Goal: Share content: Share content

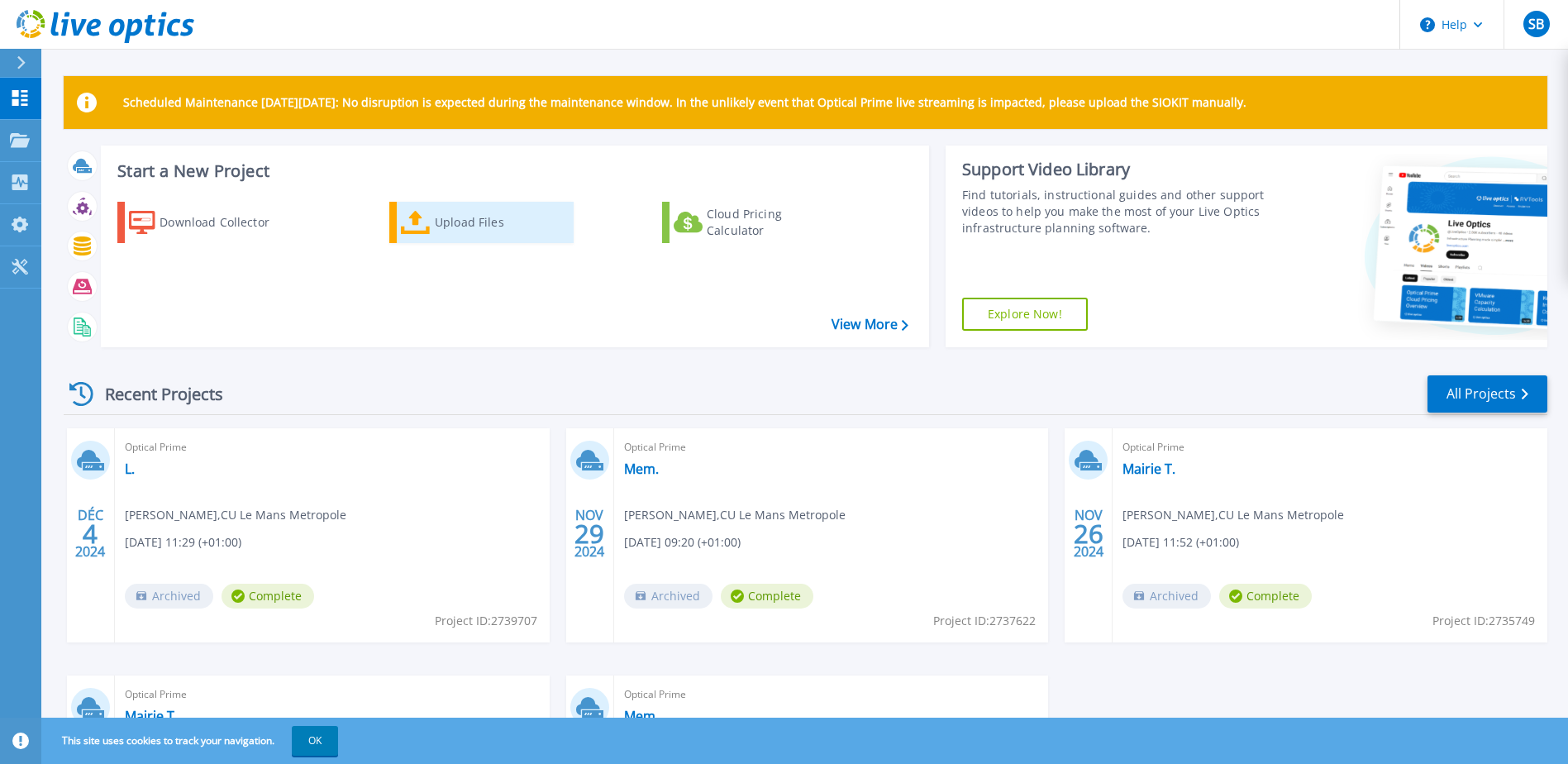
click at [414, 230] on icon at bounding box center [416, 223] width 30 height 24
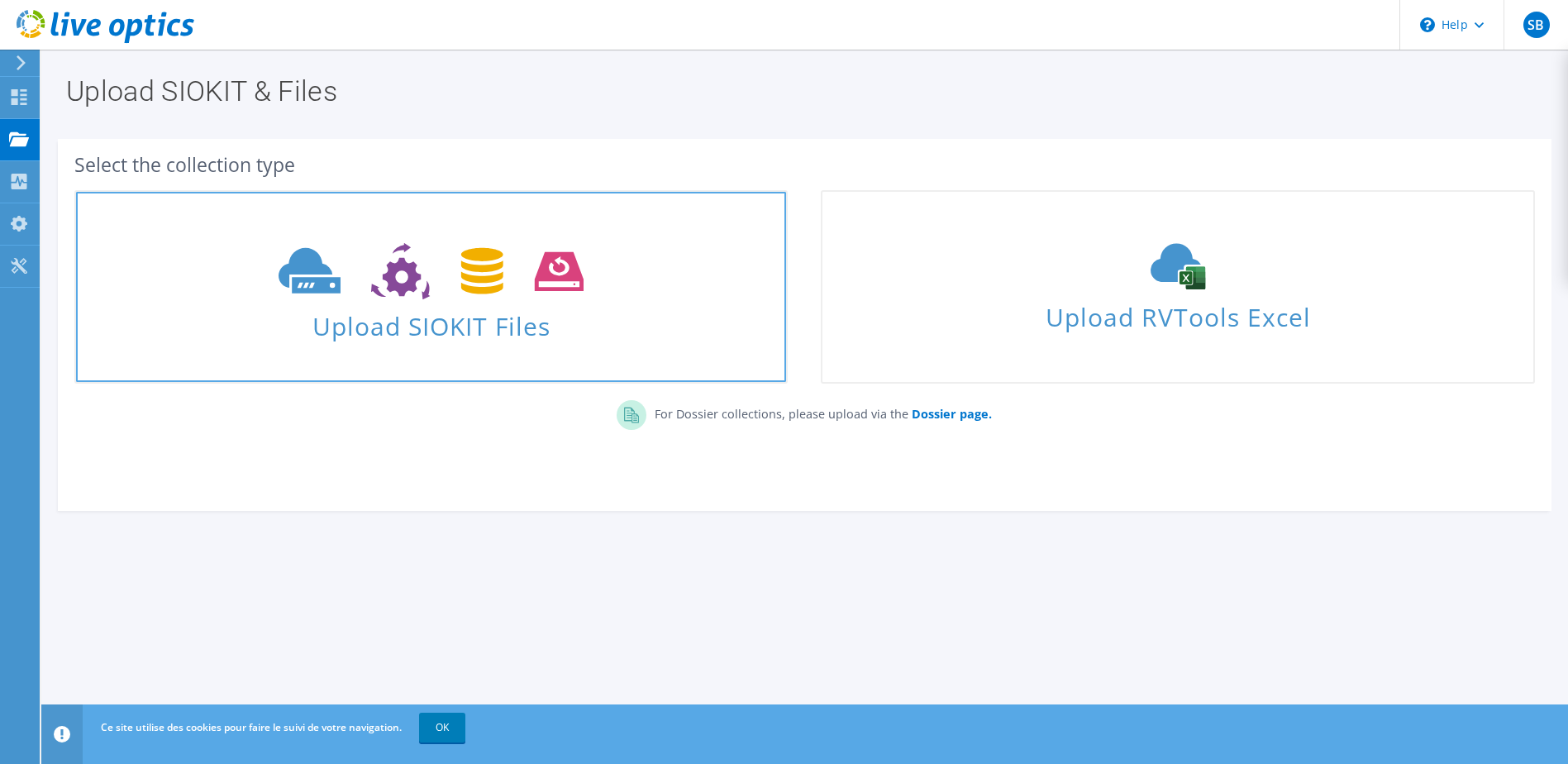
click at [485, 267] on use at bounding box center [431, 271] width 305 height 57
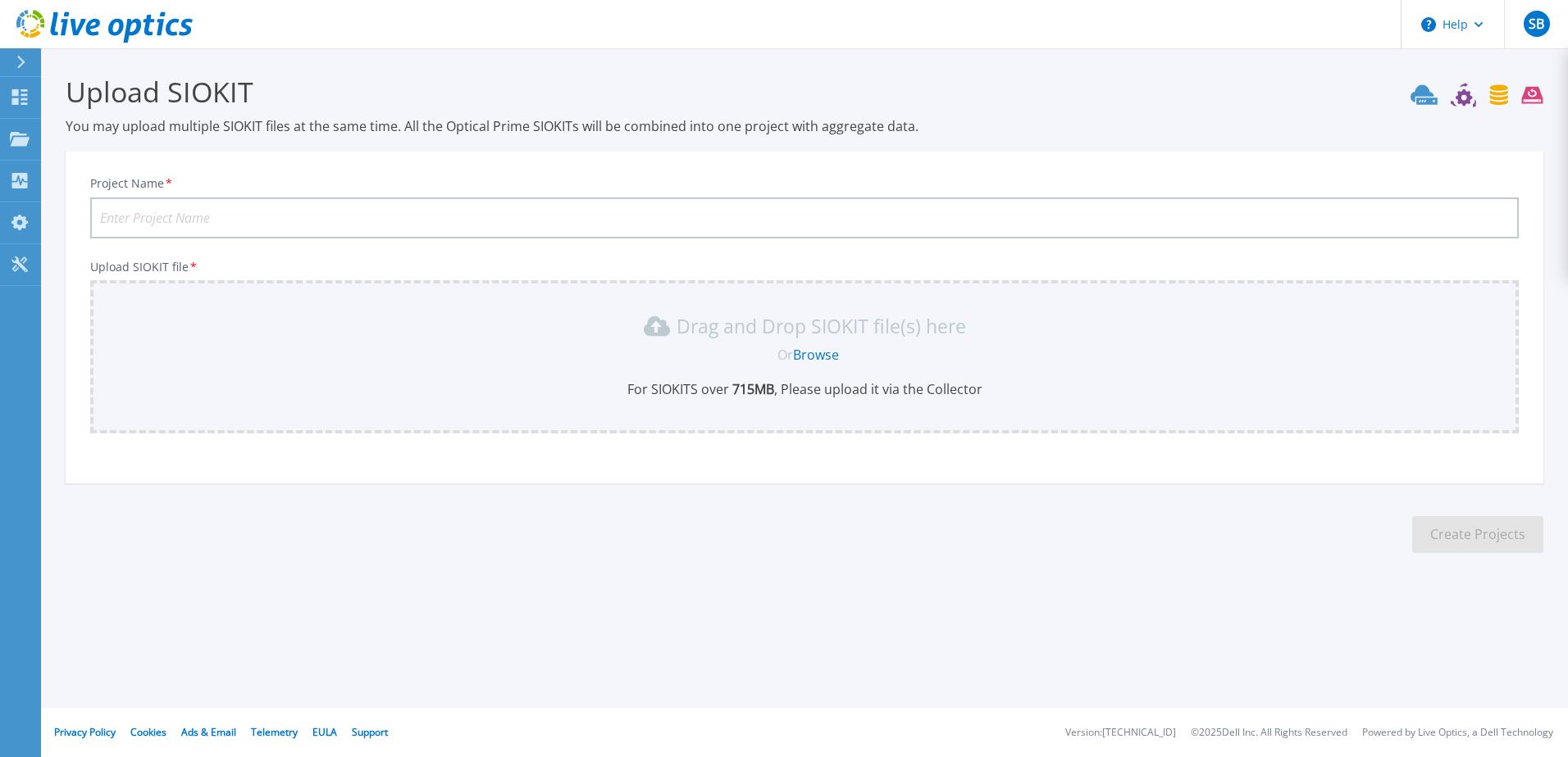
click at [672, 222] on input "Project Name *" at bounding box center [804, 218] width 1429 height 41
type input "MC"
click at [809, 345] on div "Drag and Drop SIOKIT file(s) here Or Browse For SIOKITS over 715 MB , Please up…" at bounding box center [803, 355] width 1408 height 85
click at [818, 353] on link "Browse" at bounding box center [816, 355] width 46 height 18
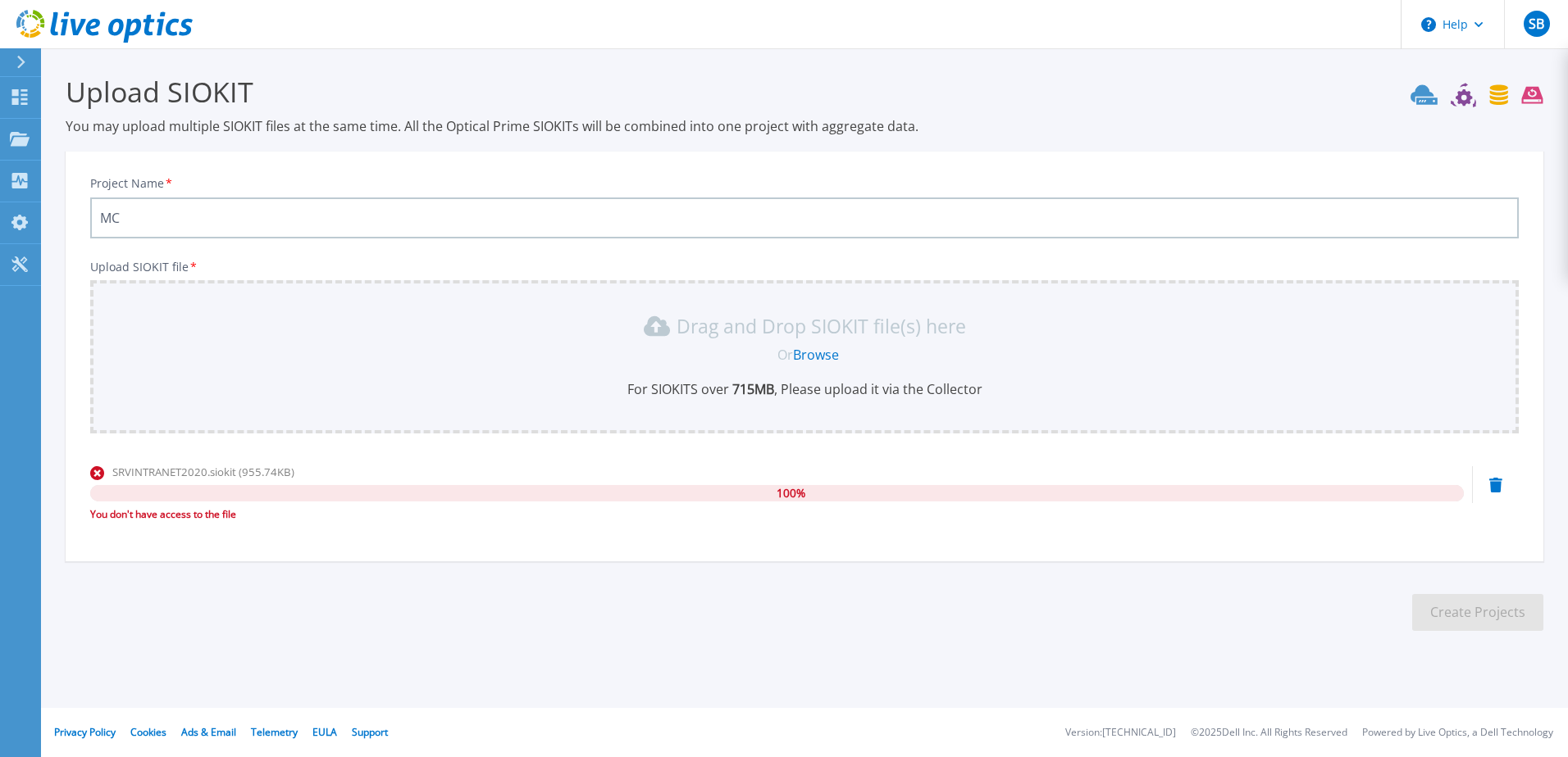
click at [865, 477] on div "SRVINTRANET2020.siokit (955.74KB)" at bounding box center [777, 473] width 1373 height 17
click at [228, 226] on input "MC" at bounding box center [804, 218] width 1429 height 41
click at [801, 358] on link "Browse" at bounding box center [816, 355] width 46 height 18
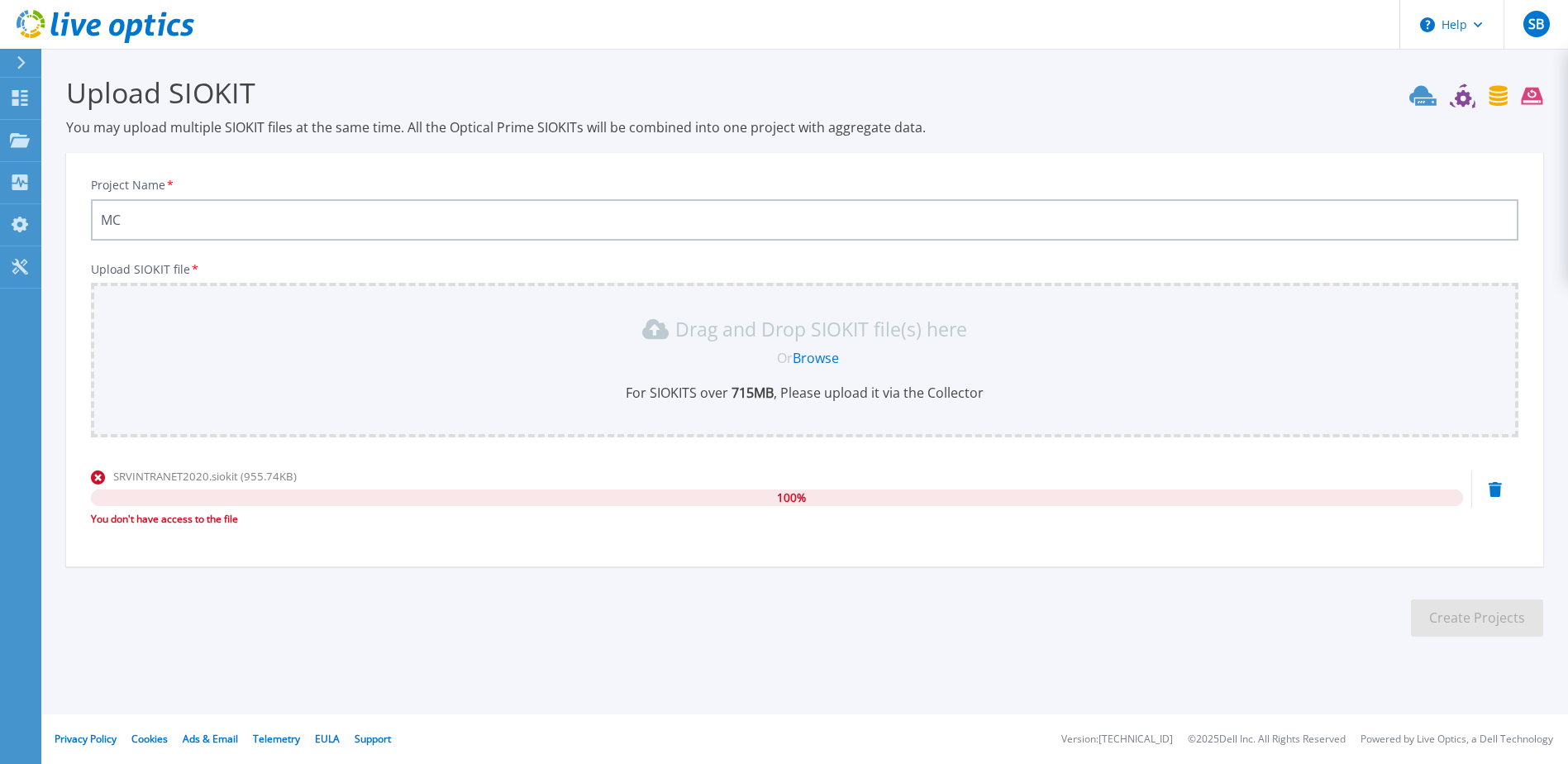
scroll to position [52, 0]
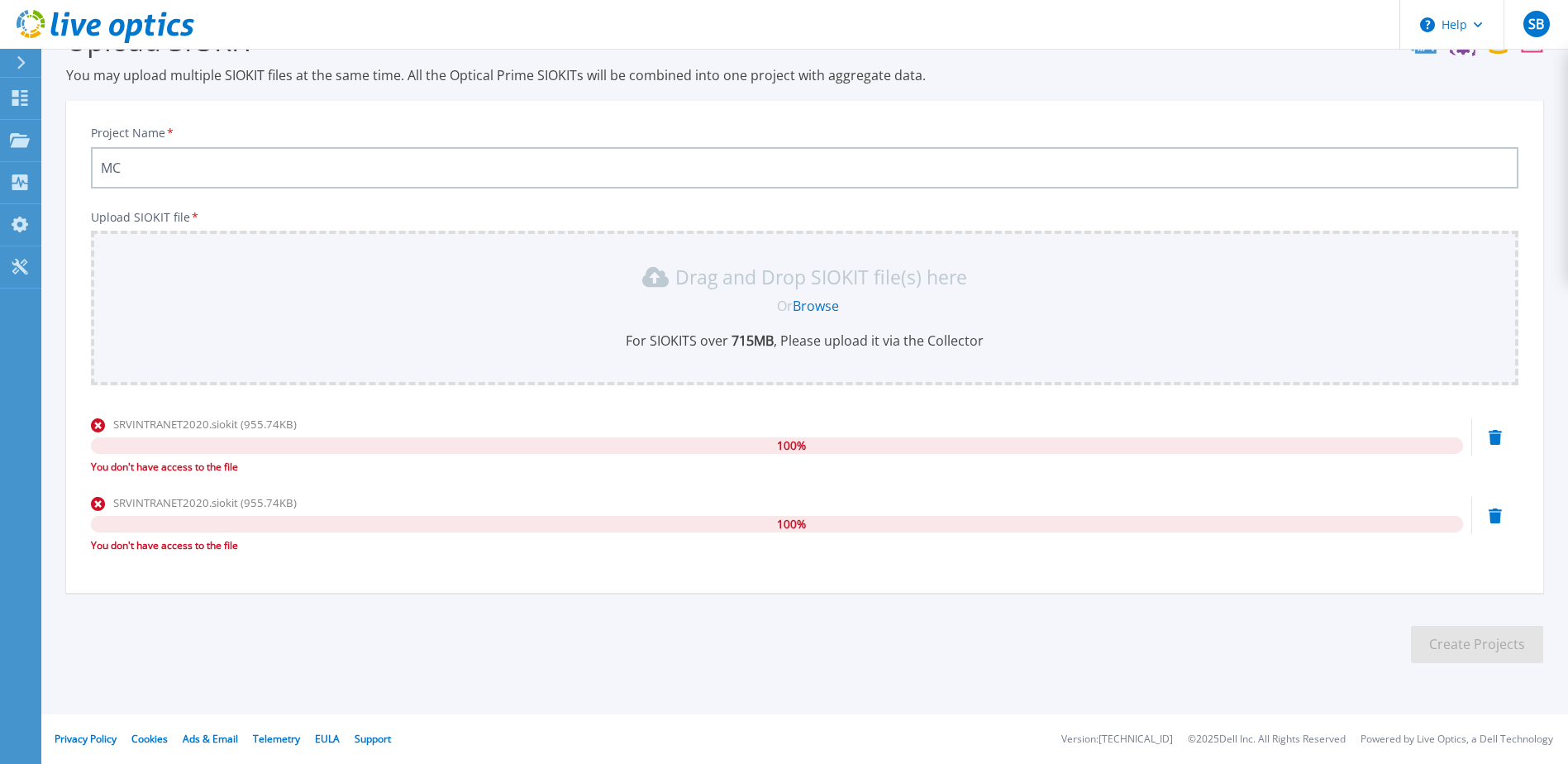
click at [1495, 440] on icon at bounding box center [1495, 438] width 13 height 15
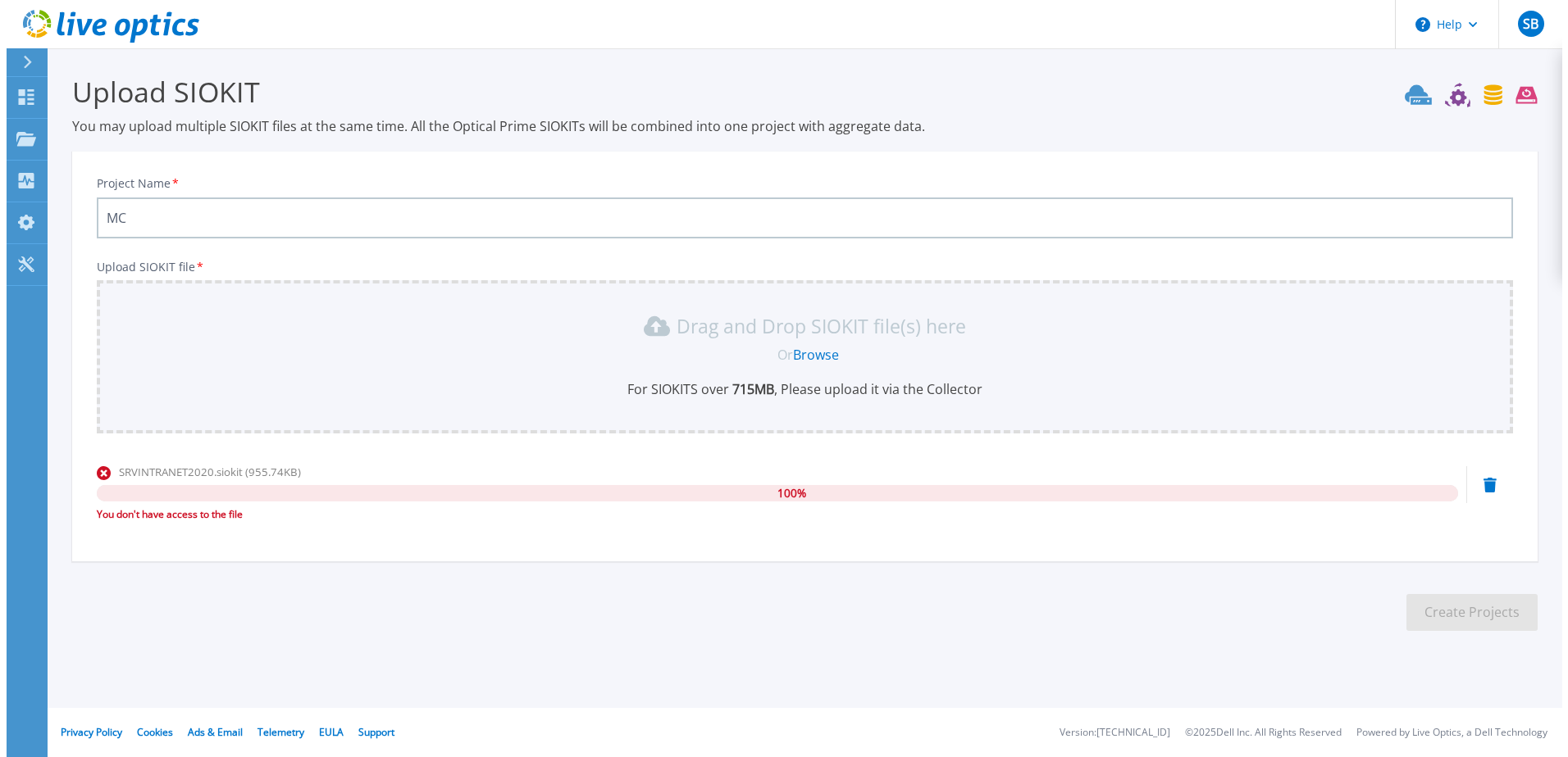
scroll to position [0, 0]
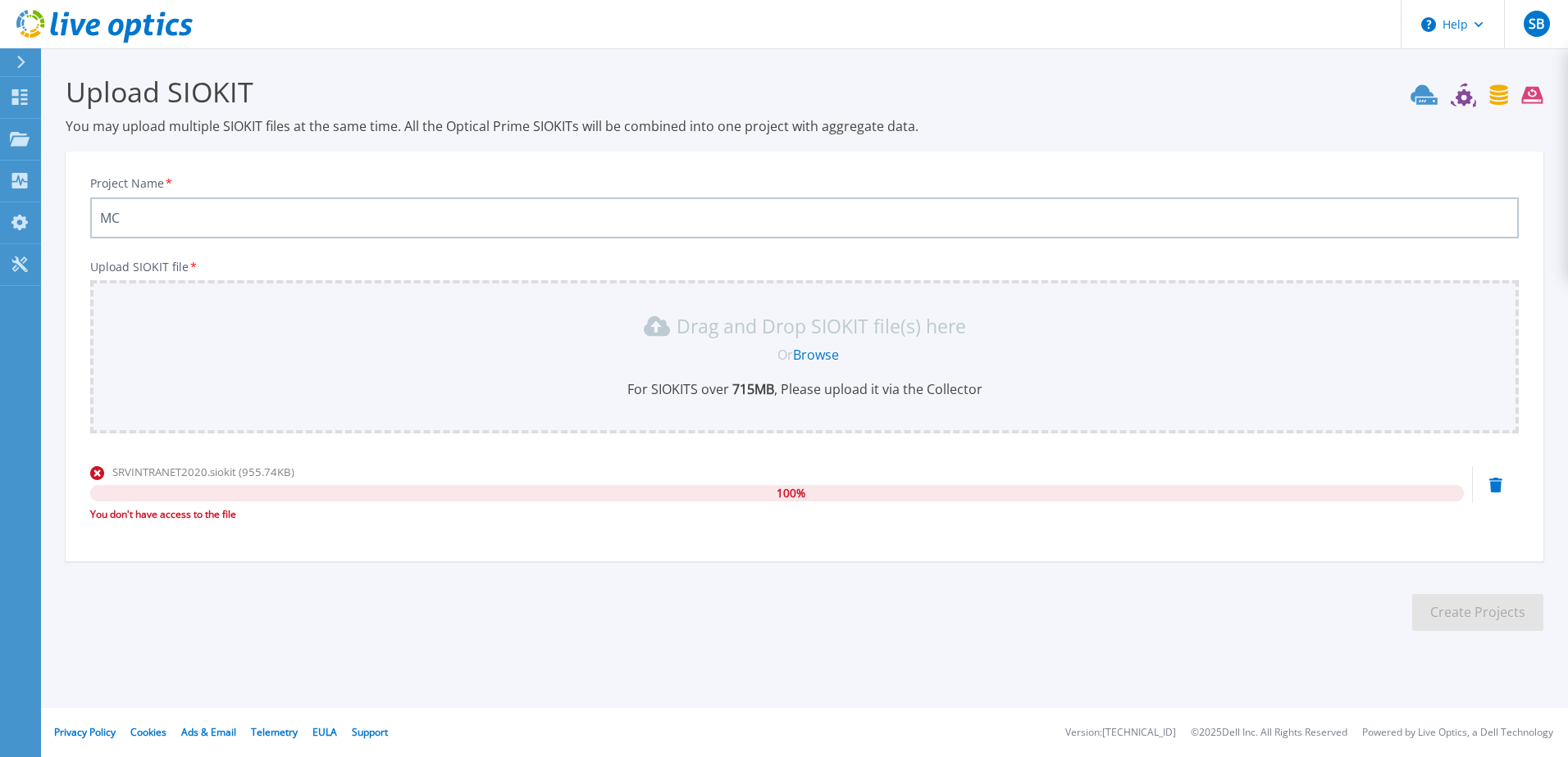
click at [1494, 481] on icon at bounding box center [1495, 486] width 13 height 15
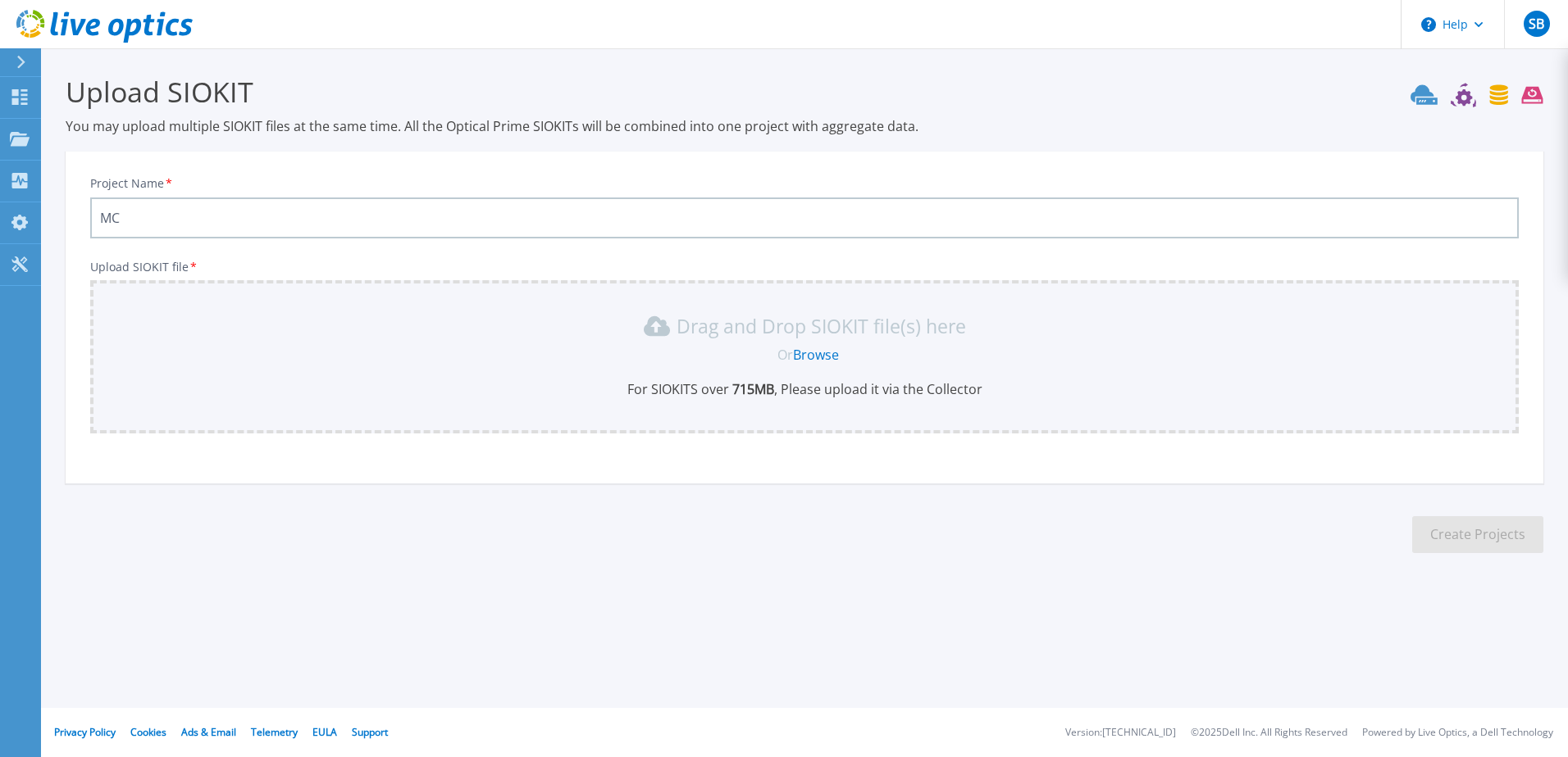
click at [831, 342] on div "Drag and Drop SIOKIT file(s) here Or Browse For SIOKITS over 715 MB , Please up…" at bounding box center [803, 355] width 1408 height 85
click at [828, 347] on link "Browse" at bounding box center [816, 355] width 46 height 18
click at [19, 69] on div at bounding box center [28, 62] width 26 height 28
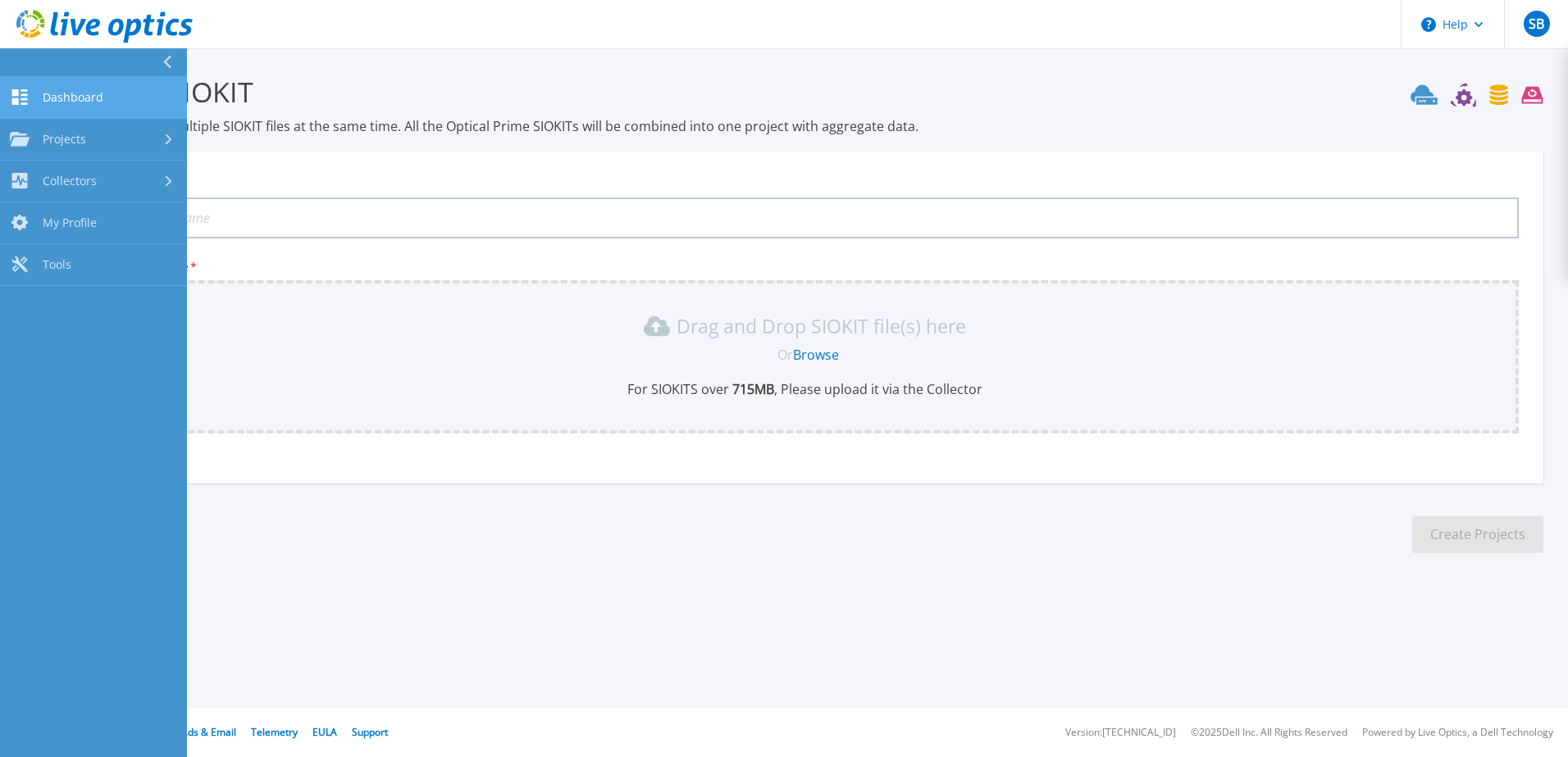
click at [50, 99] on span "Dashboard" at bounding box center [73, 98] width 61 height 15
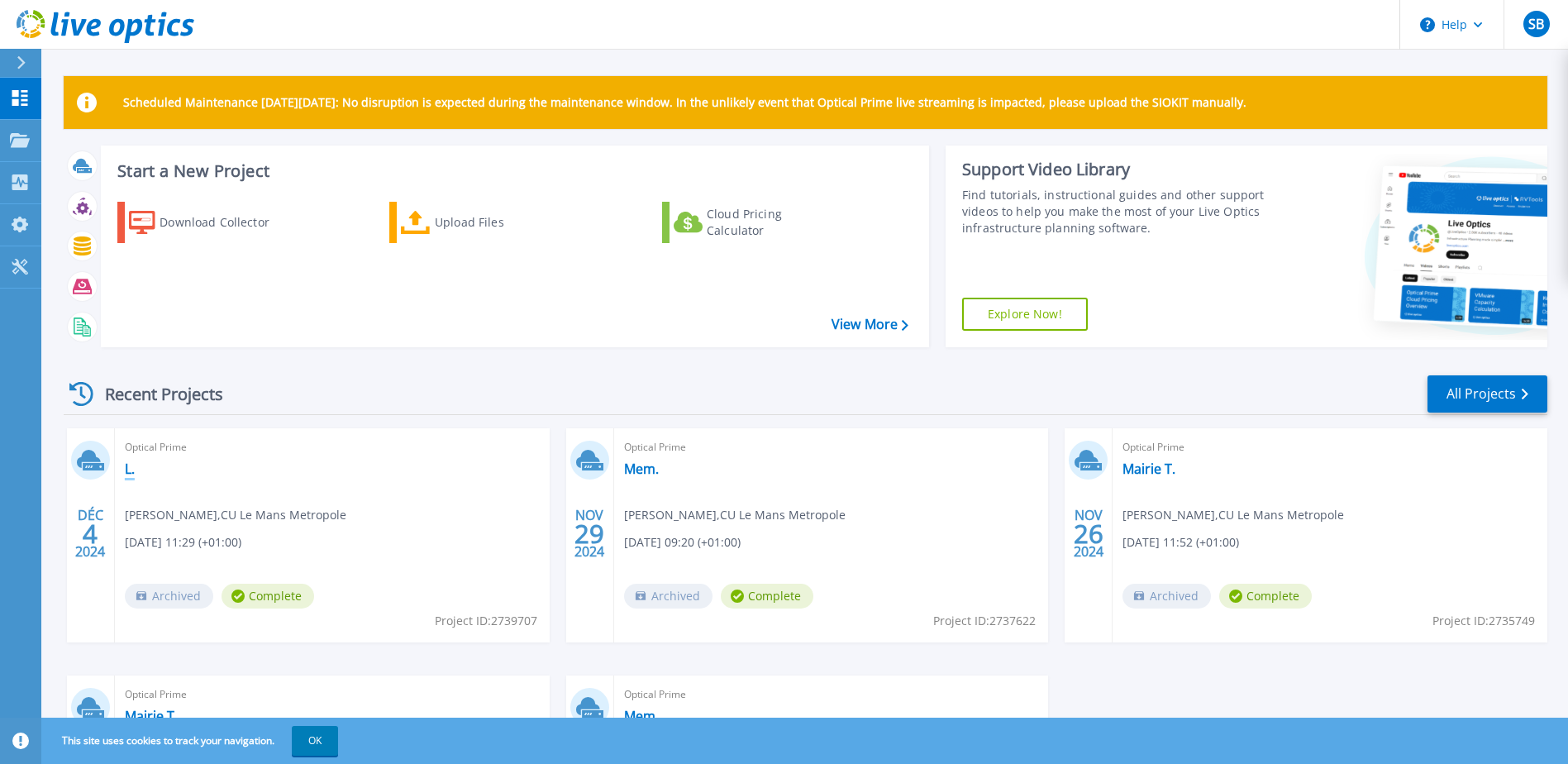
click at [135, 470] on link "L." at bounding box center [129, 470] width 10 height 17
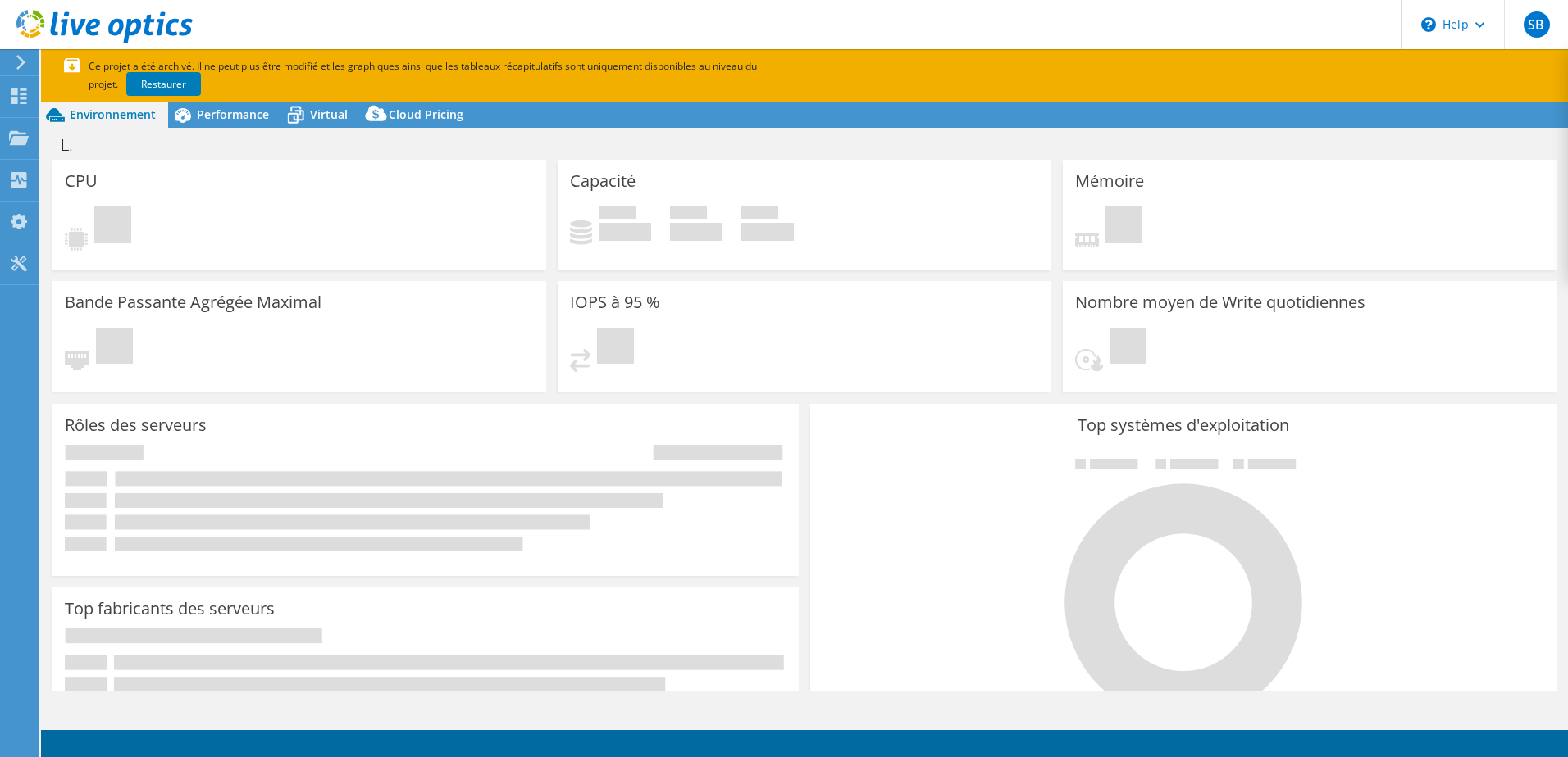
select select "USD"
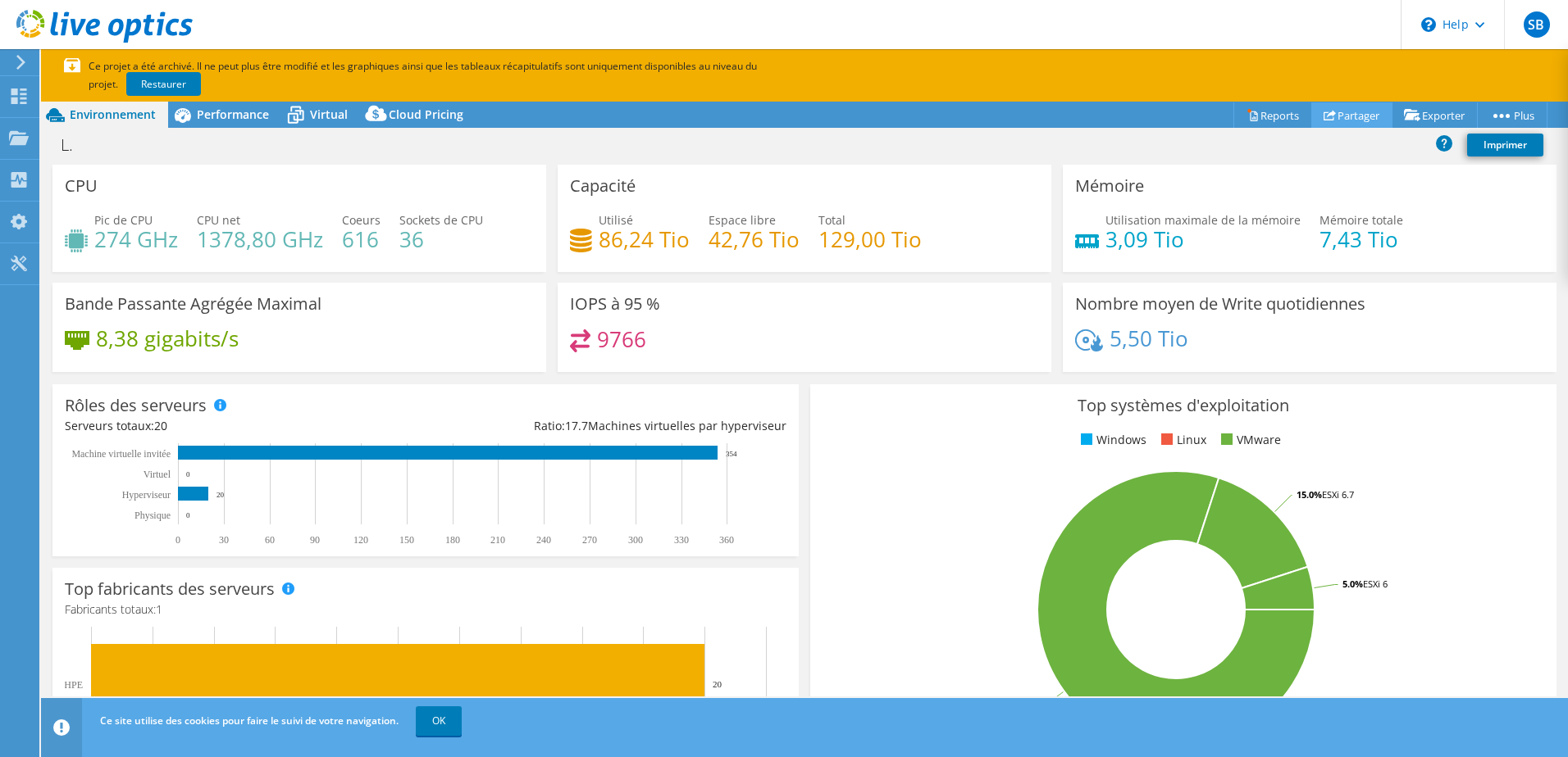
click at [1356, 114] on link "Partager" at bounding box center [1352, 115] width 81 height 26
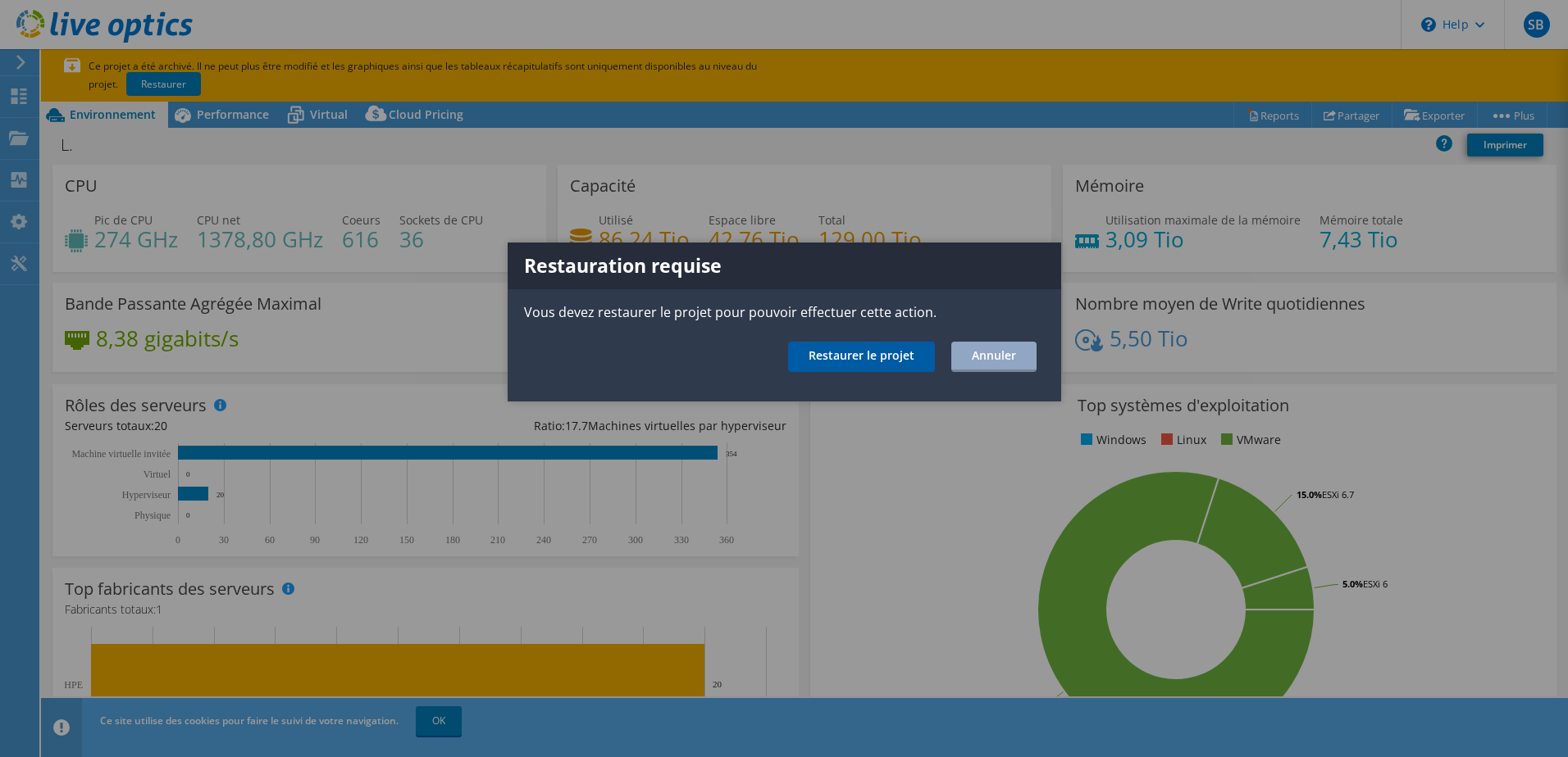
click at [892, 355] on link "Restaurer le projet" at bounding box center [861, 356] width 147 height 30
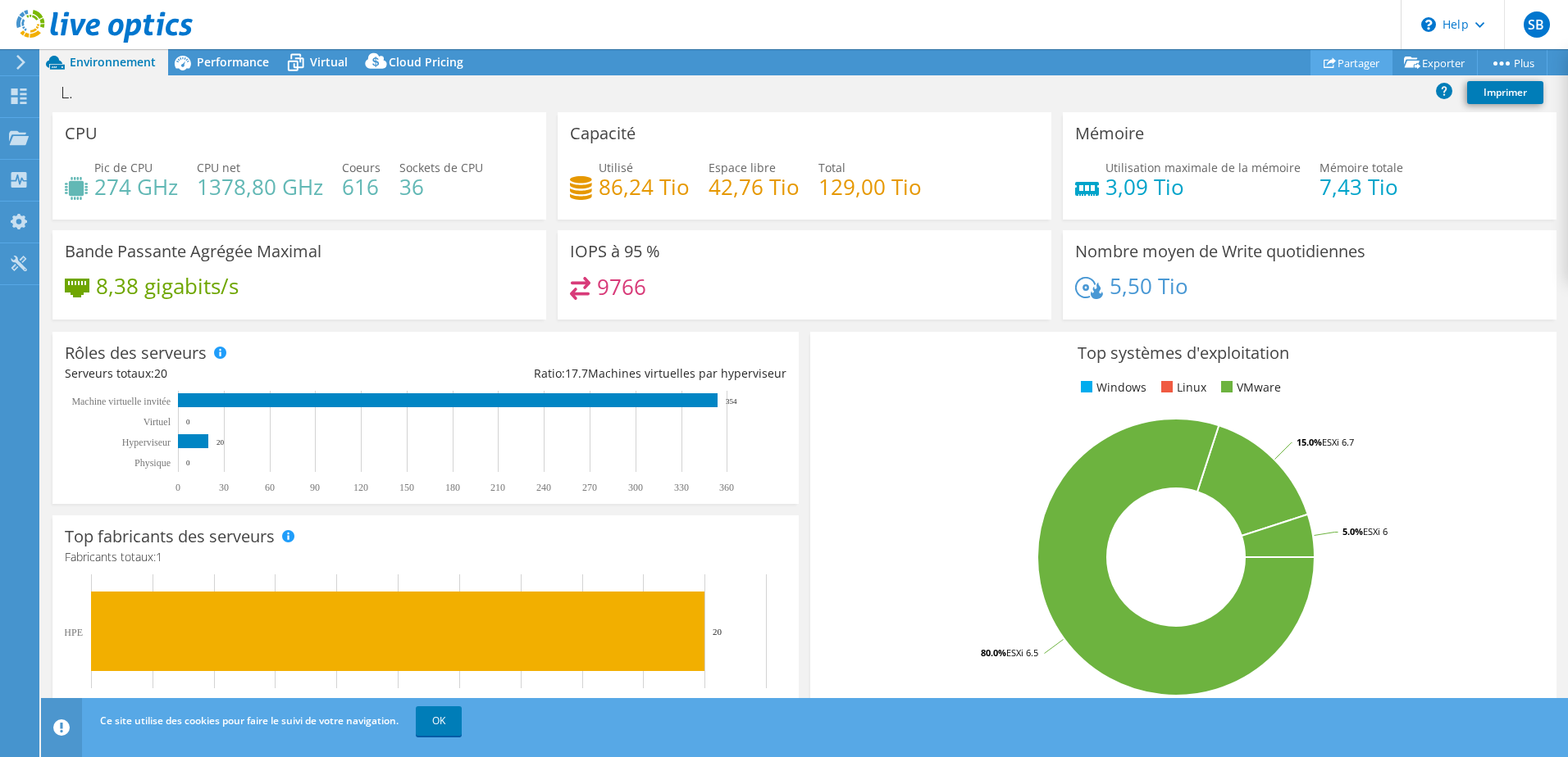
click at [1353, 55] on link "Partager" at bounding box center [1351, 63] width 82 height 26
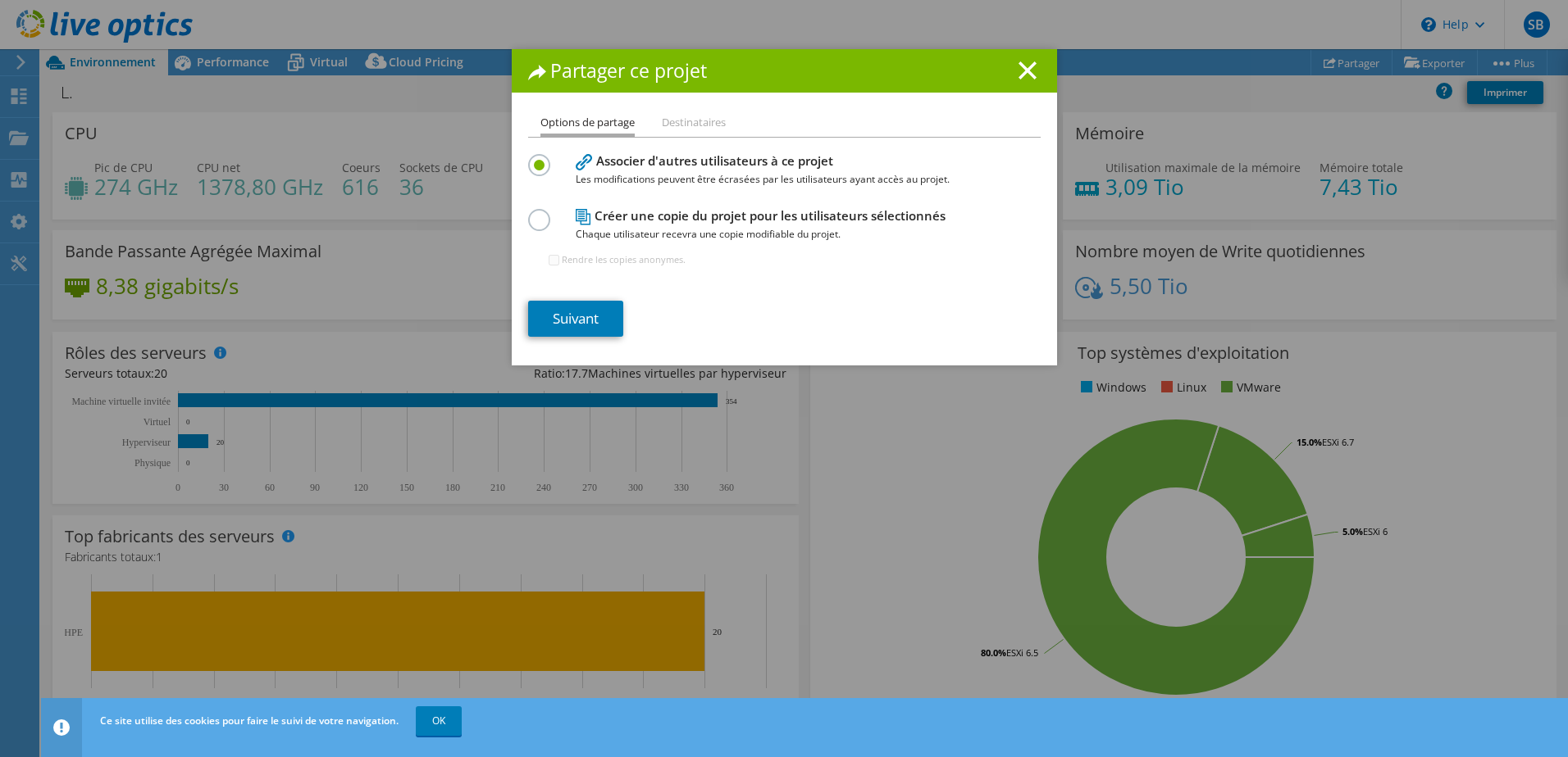
click at [740, 209] on h4 "Créer une copie du projet pour les utilisateurs sélectionnés Chaque utilisateur…" at bounding box center [780, 225] width 410 height 37
click at [541, 213] on label at bounding box center [542, 210] width 29 height 4
click at [0, 0] on input "radio" at bounding box center [0, 0] width 0 height 0
click at [1049, 71] on div "Partager ce projet" at bounding box center [784, 70] width 545 height 43
click at [1040, 74] on div "Partager ce projet" at bounding box center [784, 70] width 545 height 43
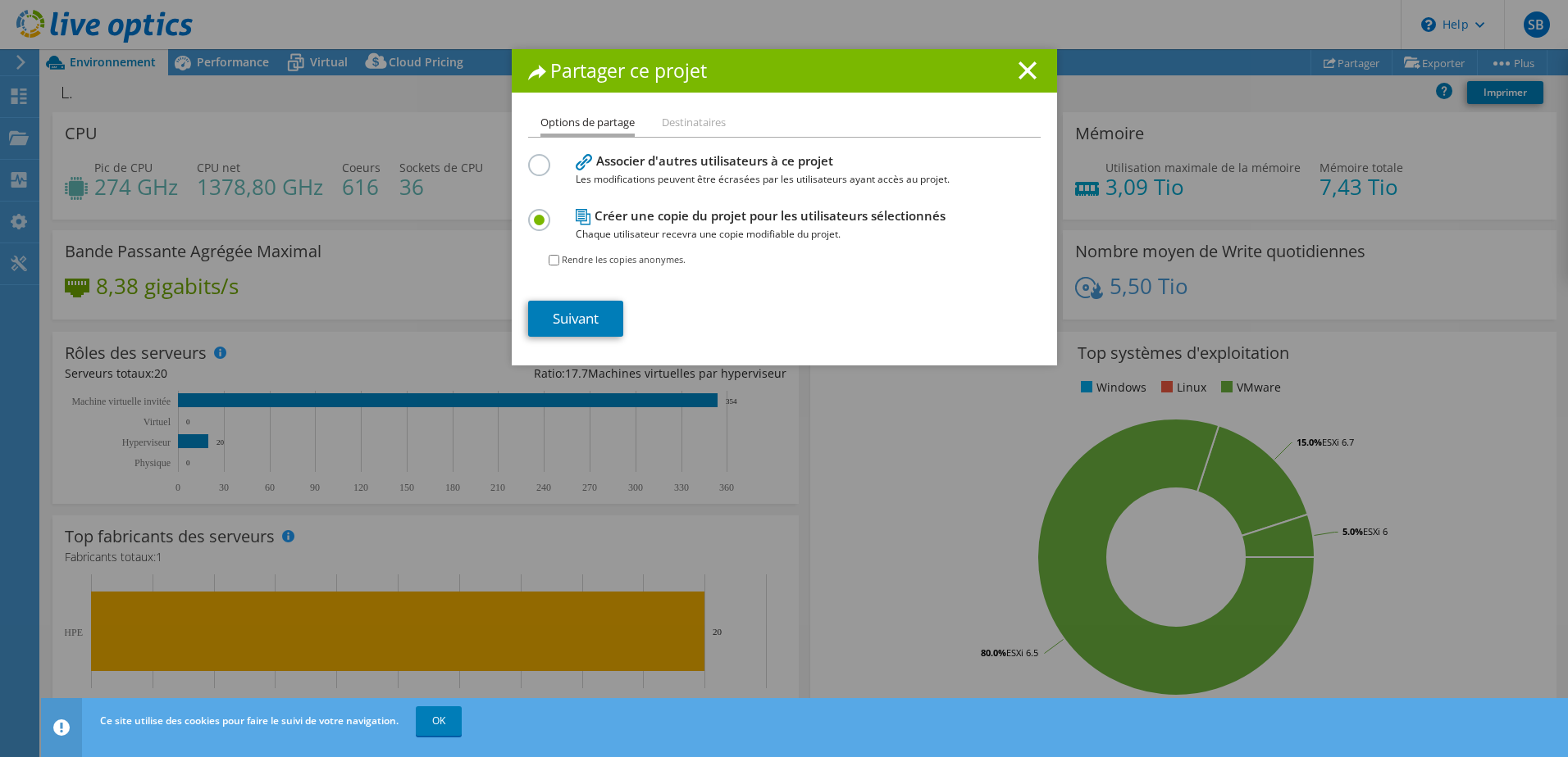
click at [1031, 78] on h1 "Partager ce projet" at bounding box center [784, 71] width 513 height 18
click at [1026, 90] on div "Partager ce projet" at bounding box center [784, 70] width 545 height 43
click at [1022, 67] on line at bounding box center [1028, 70] width 17 height 17
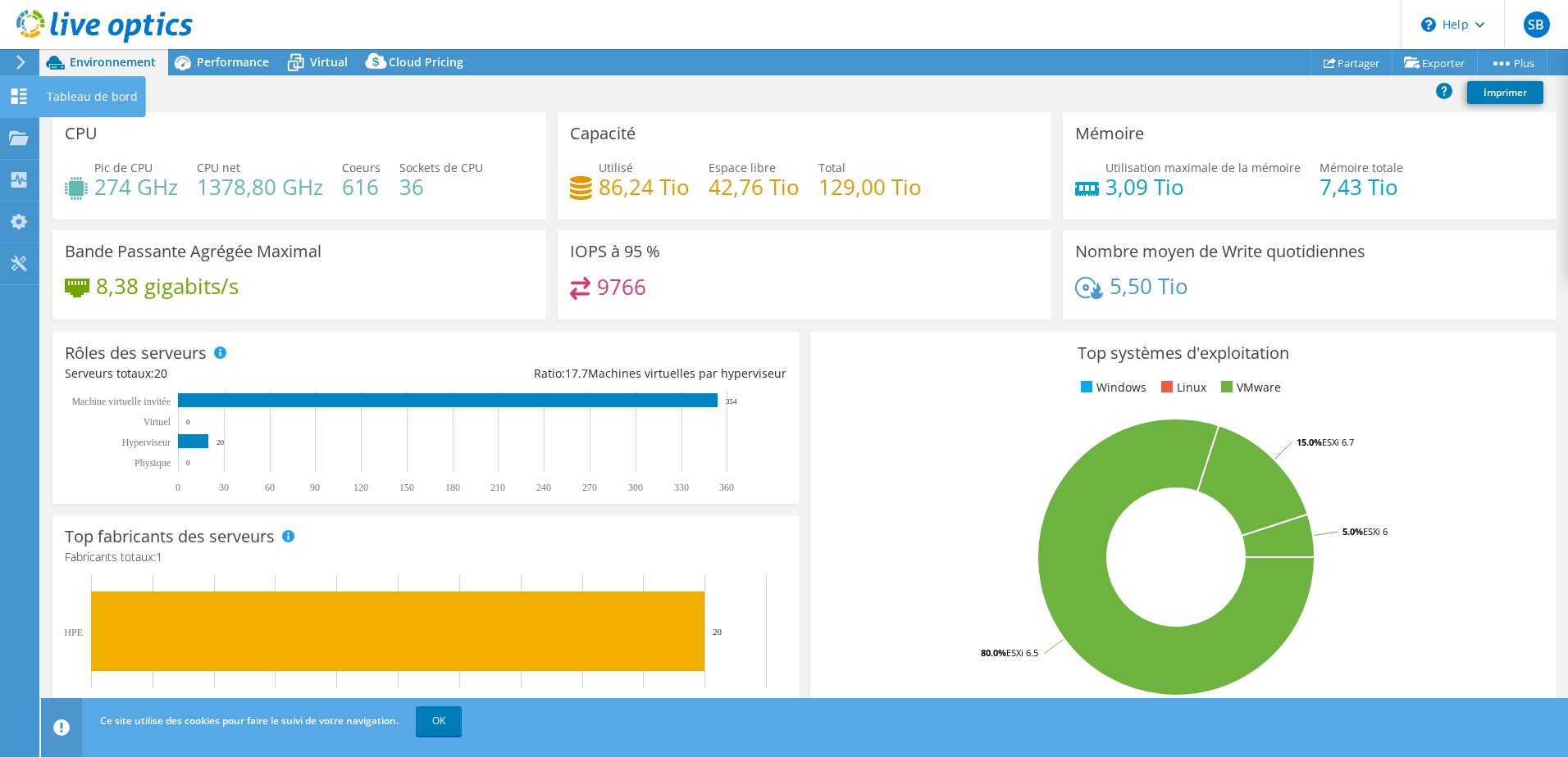
click at [66, 38] on icon at bounding box center [104, 27] width 176 height 33
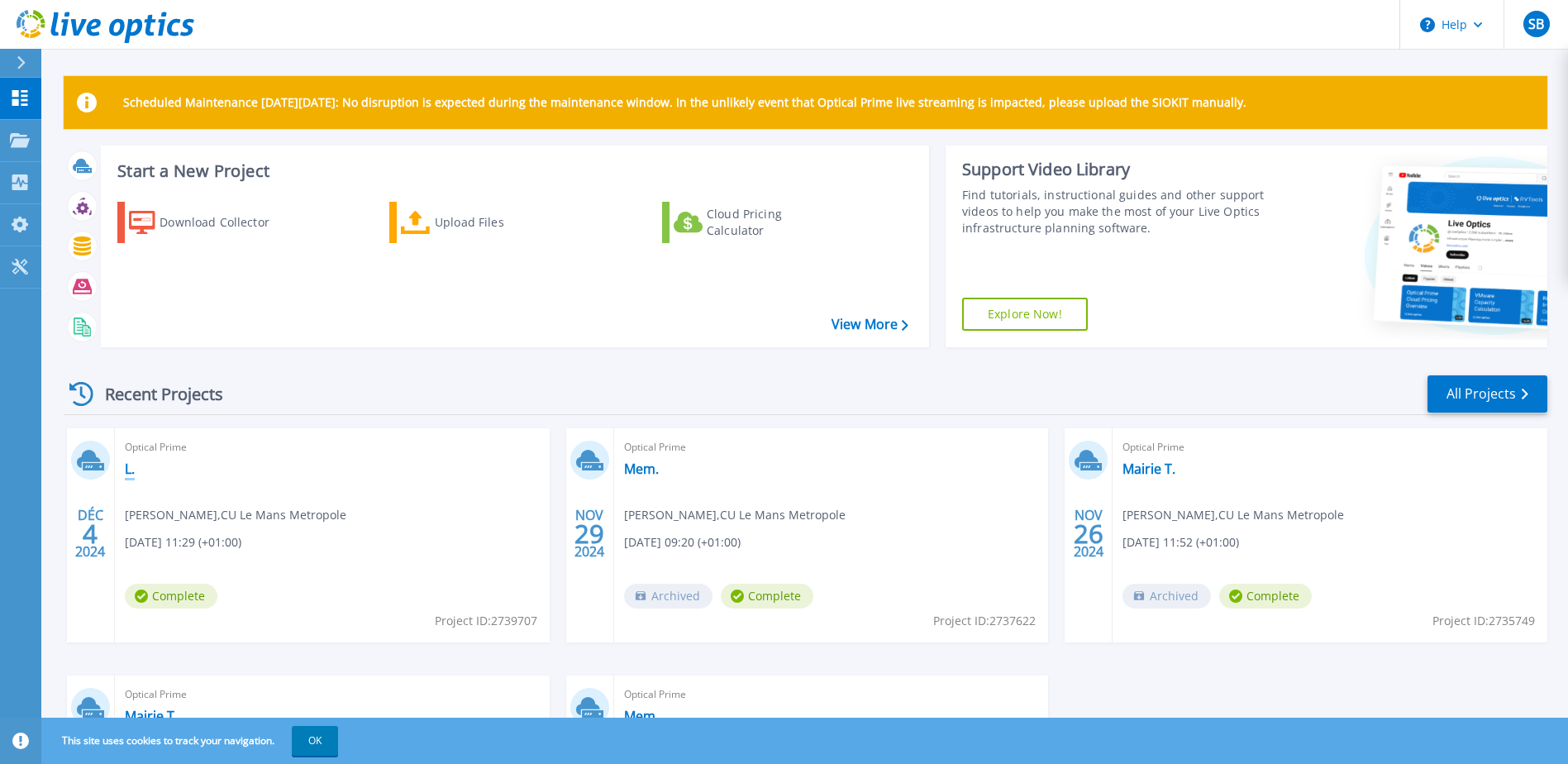
click at [130, 474] on link "L." at bounding box center [129, 470] width 10 height 17
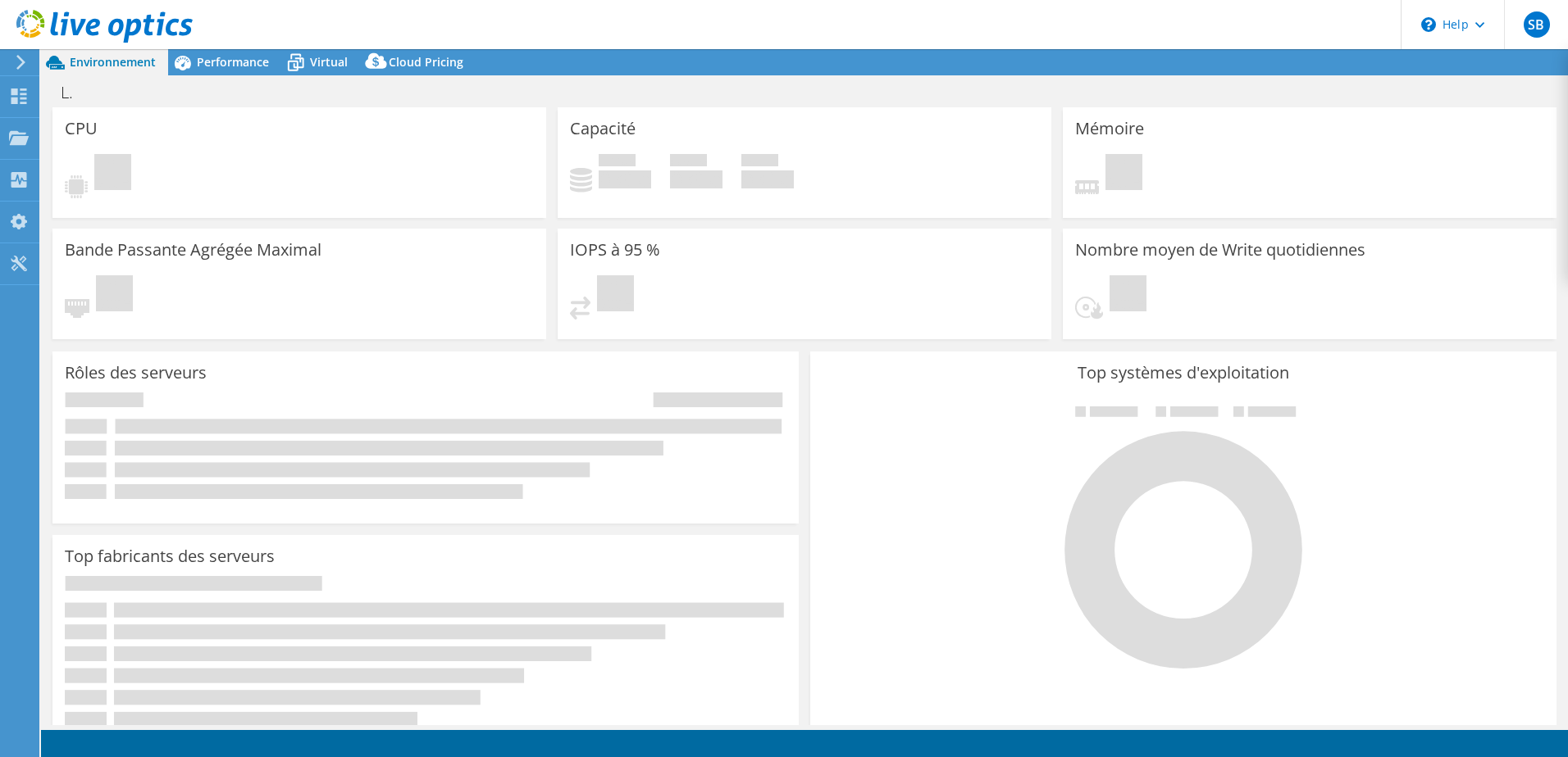
select select "USD"
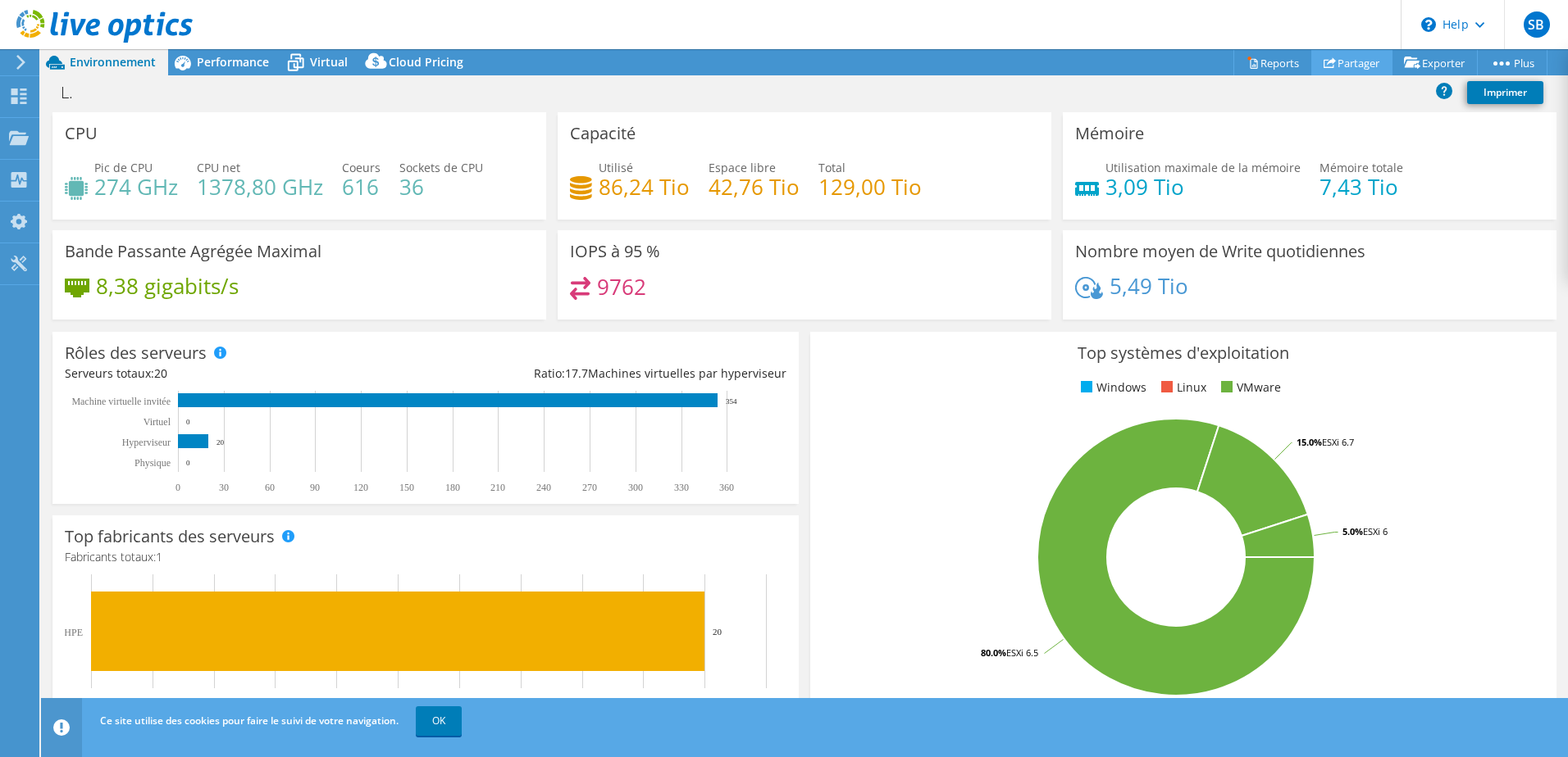
click at [1331, 71] on link "Partager" at bounding box center [1352, 63] width 81 height 26
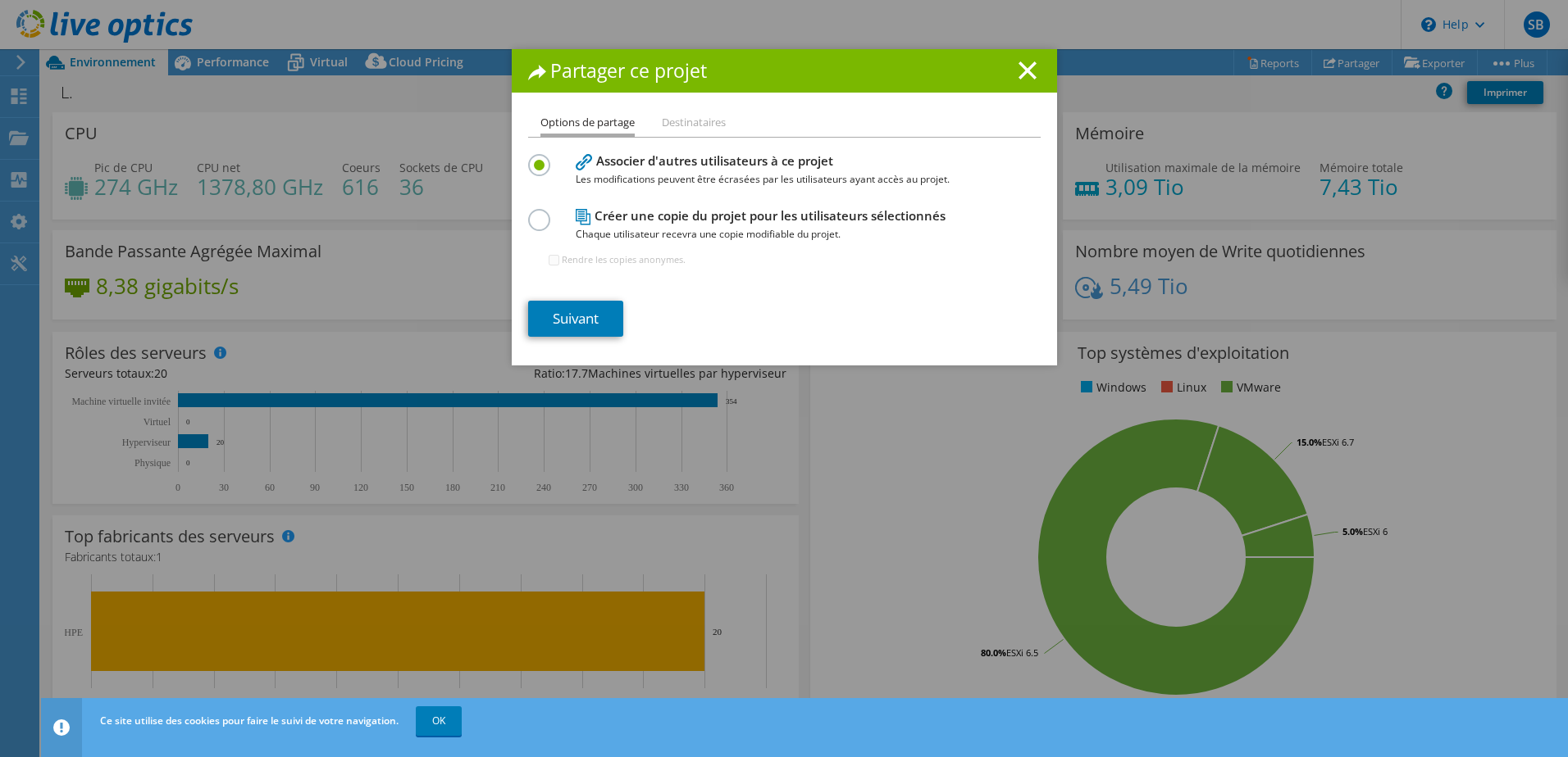
drag, startPoint x: 596, startPoint y: 157, endPoint x: 863, endPoint y: 168, distance: 267.2
click at [863, 168] on h4 "Associer d'autres utilisateurs à ce projet Les modifications peuvent être écras…" at bounding box center [780, 170] width 410 height 37
copy h4 "Associer d'autres utilisateurs à ce projet"
click at [528, 213] on label at bounding box center [542, 210] width 29 height 4
click at [0, 0] on input "radio" at bounding box center [0, 0] width 0 height 0
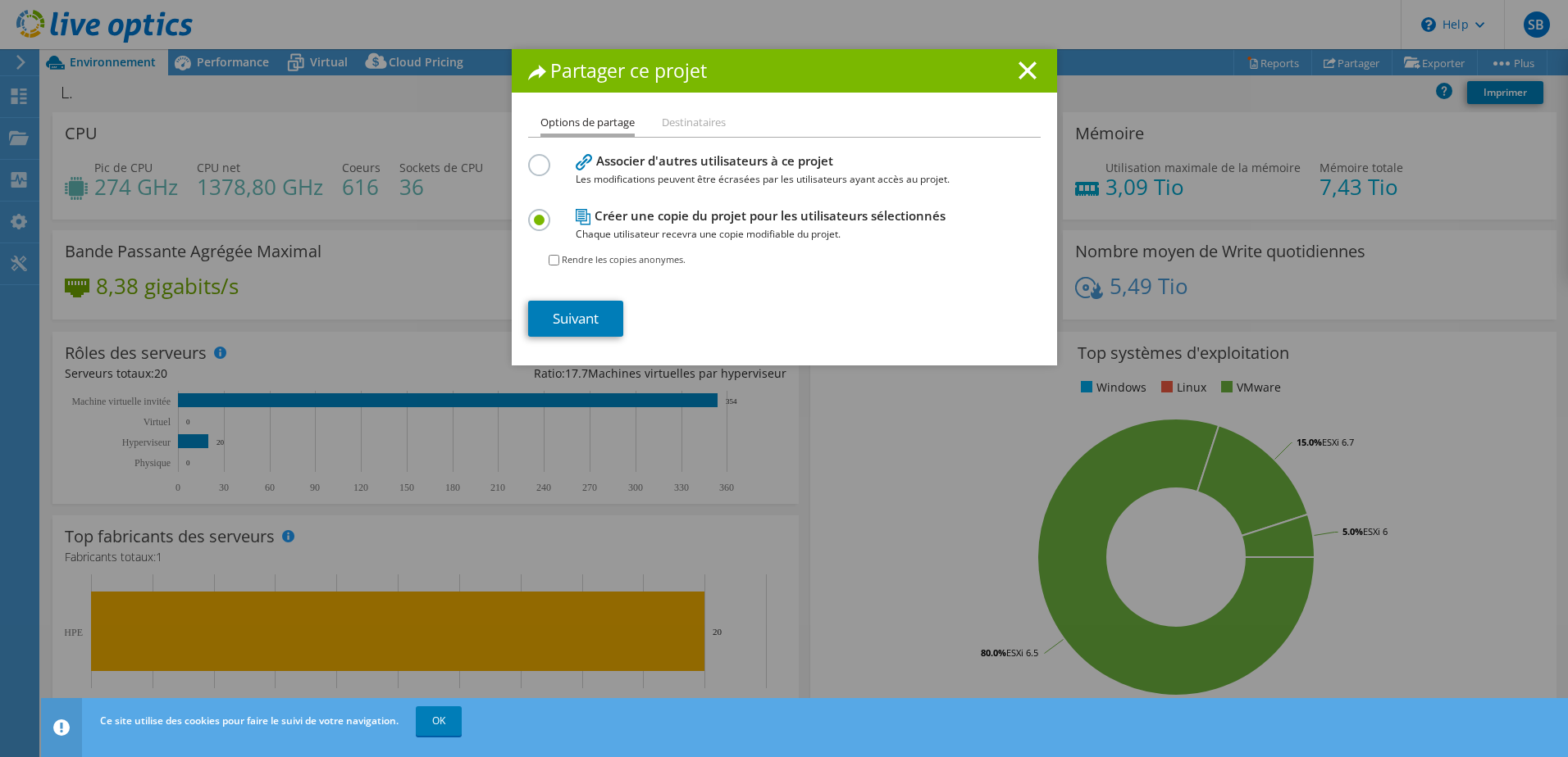
drag, startPoint x: 597, startPoint y: 218, endPoint x: 920, endPoint y: 222, distance: 323.0
click at [920, 222] on h4 "Créer une copie du projet pour les utilisateurs sélectionnés Chaque utilisateur…" at bounding box center [780, 225] width 410 height 37
click at [716, 229] on span "Chaque utilisateur recevra une copie modifiable du projet." at bounding box center [780, 234] width 410 height 18
drag, startPoint x: 591, startPoint y: 216, endPoint x: 939, endPoint y: 217, distance: 348.0
click at [939, 217] on h4 "Créer une copie du projet pour les utilisateurs sélectionnés Chaque utilisateur…" at bounding box center [780, 225] width 410 height 37
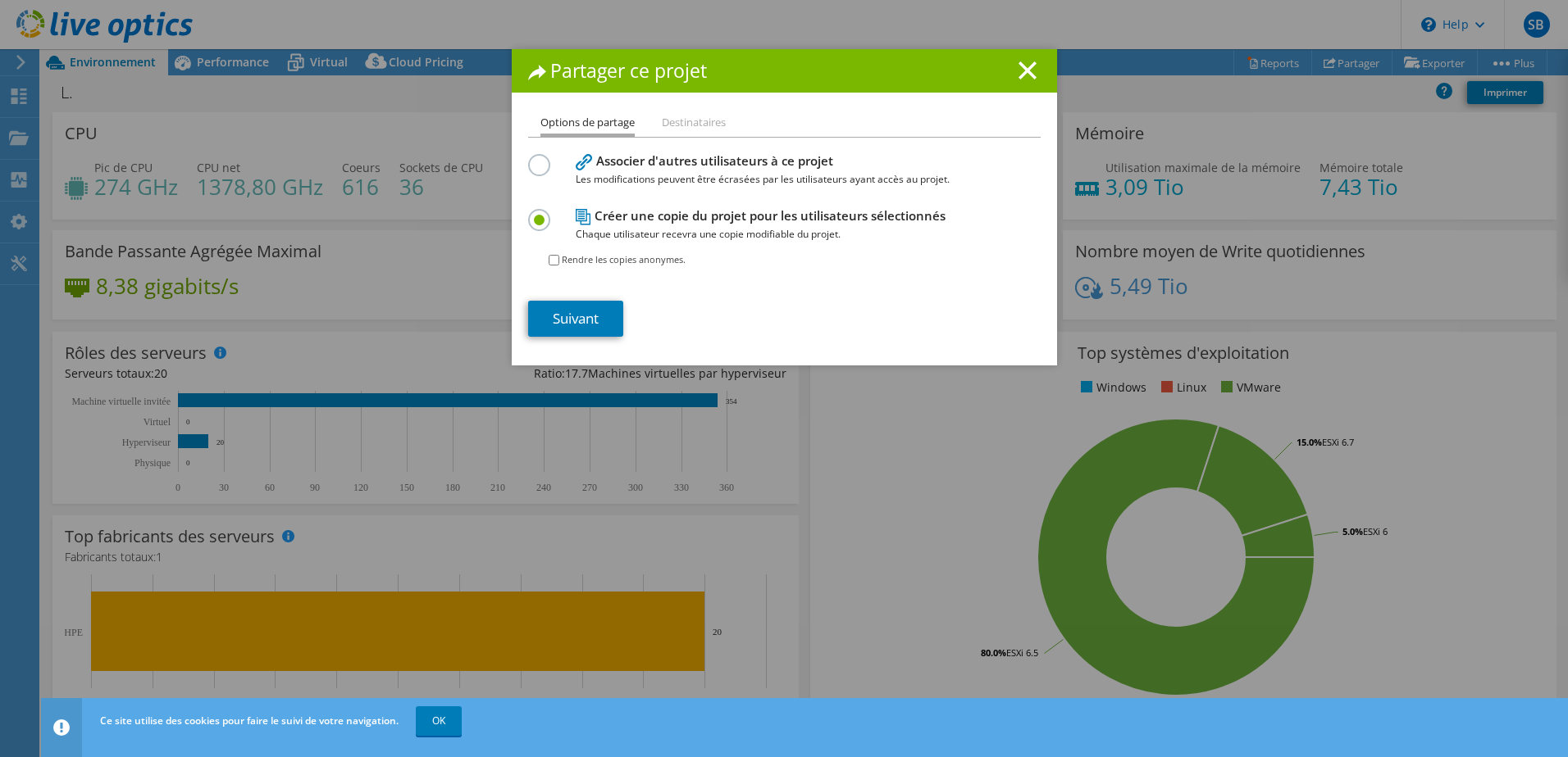
copy h4 "Créer une copie du projet pour les utilisateurs sélectionnés"
click at [597, 296] on section "Associer d'autres utilisateurs à ce projet Les modifications peuvent être écras…" at bounding box center [784, 243] width 513 height 186
click at [601, 307] on link "Suivant" at bounding box center [575, 318] width 95 height 36
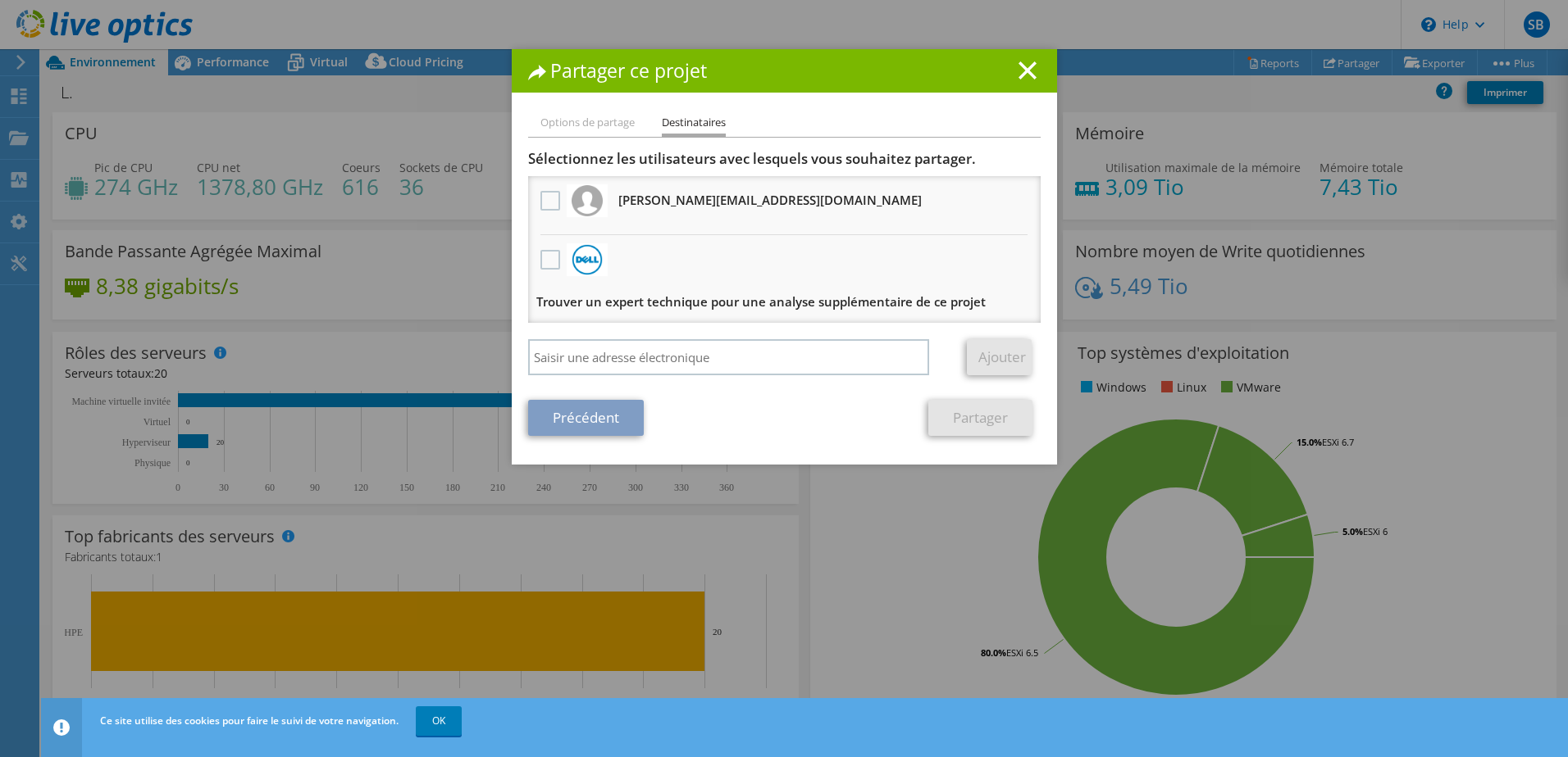
drag, startPoint x: 780, startPoint y: 207, endPoint x: 612, endPoint y: 201, distance: 168.1
click at [612, 201] on li "[PERSON_NAME][EMAIL_ADDRESS][DOMAIN_NAME] Recevra une copie anonyme" at bounding box center [784, 206] width 513 height 59
copy h3 "[PERSON_NAME][EMAIL_ADDRESS][DOMAIN_NAME]"
drag, startPoint x: 1027, startPoint y: 69, endPoint x: 1019, endPoint y: 73, distance: 8.9
click at [1026, 69] on icon at bounding box center [1028, 71] width 18 height 18
